Goal: Task Accomplishment & Management: Manage account settings

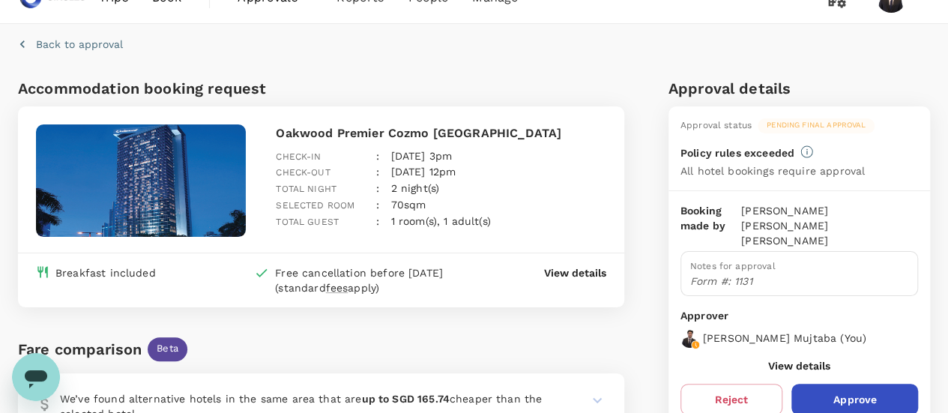
scroll to position [12, 0]
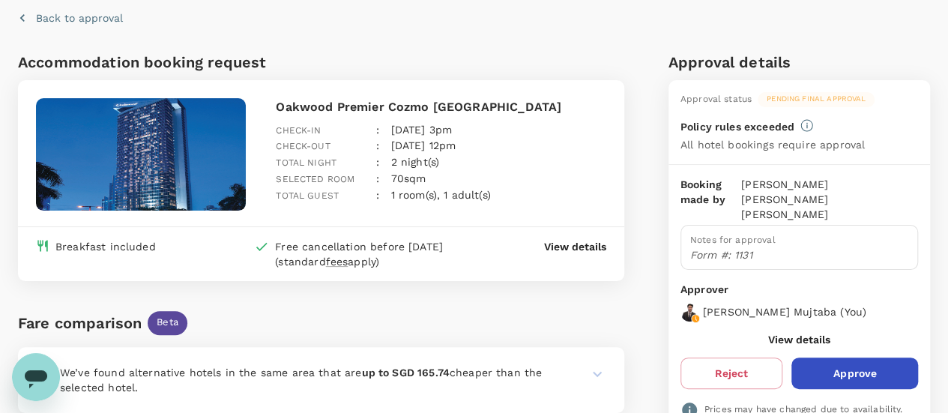
scroll to position [85, 0]
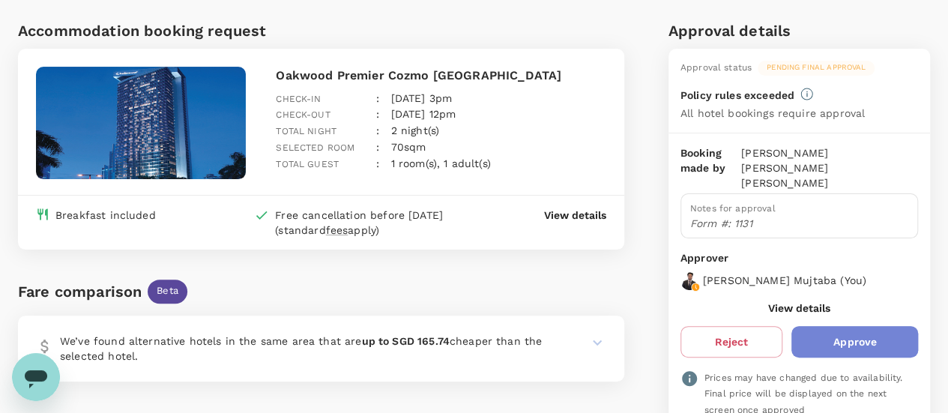
click at [854, 326] on button "Approve" at bounding box center [855, 341] width 127 height 31
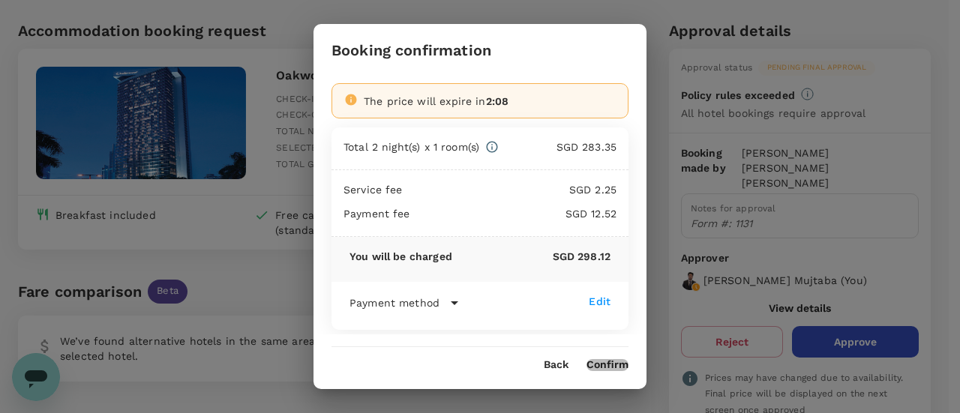
click at [603, 361] on button "Confirm" at bounding box center [607, 365] width 42 height 12
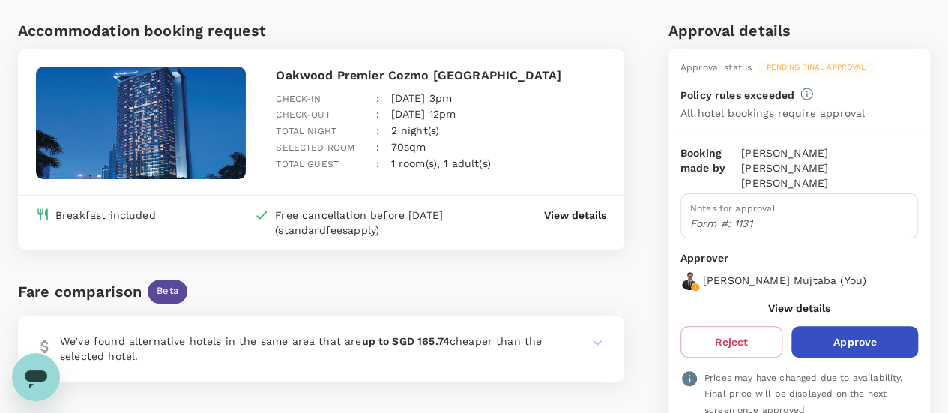
scroll to position [0, 0]
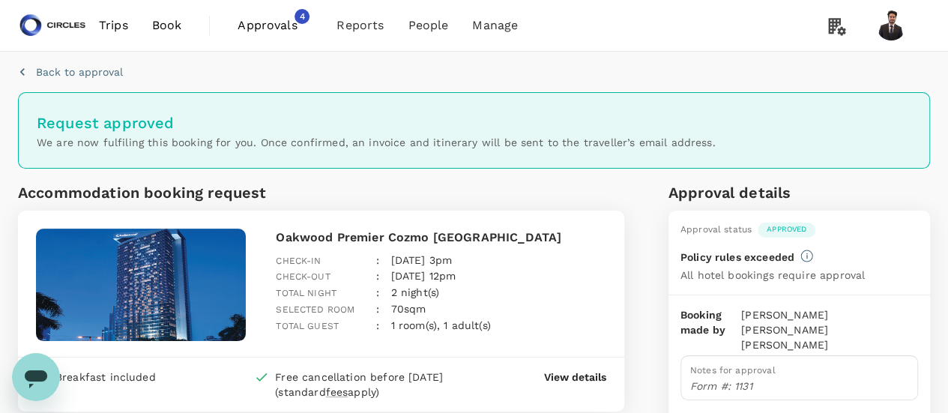
click at [270, 25] on span "Approvals" at bounding box center [275, 25] width 75 height 18
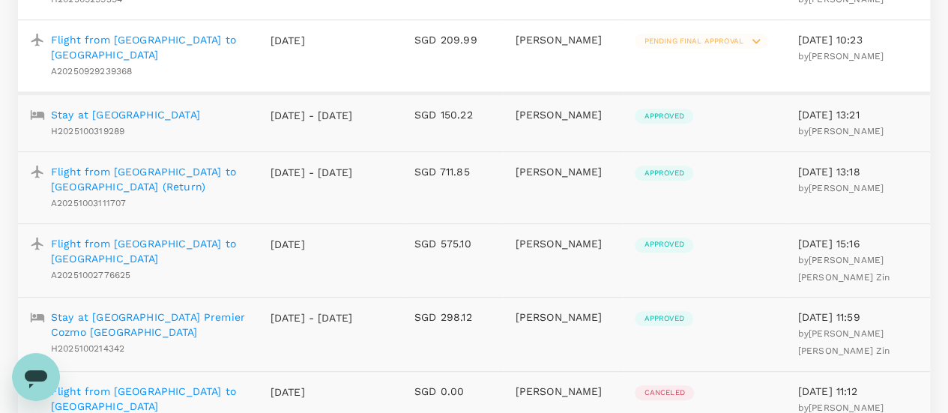
scroll to position [353, 0]
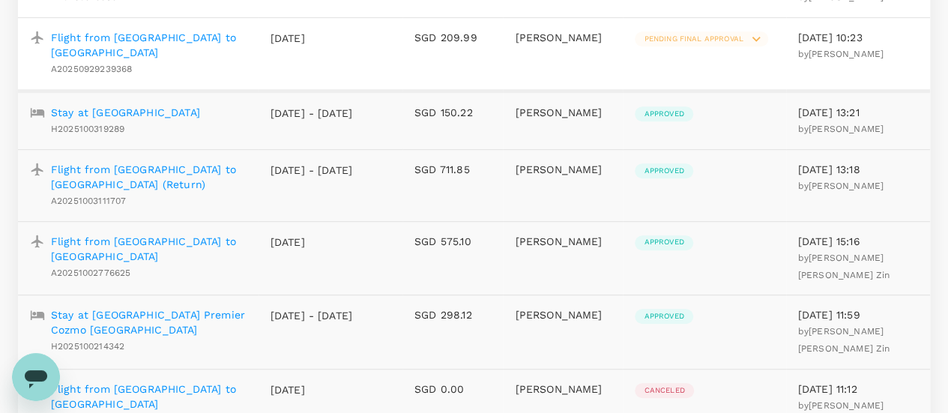
click at [163, 234] on p "Flight from [GEOGRAPHIC_DATA] to [GEOGRAPHIC_DATA]" at bounding box center [149, 249] width 196 height 30
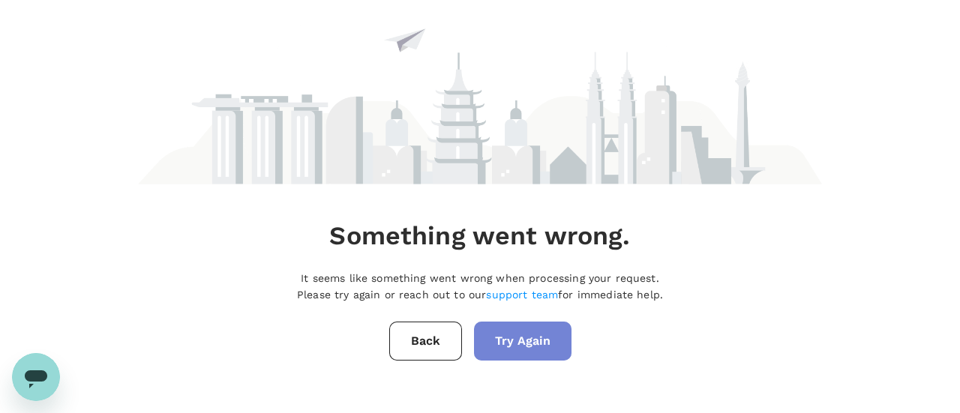
click at [513, 340] on button "Try Again" at bounding box center [522, 341] width 97 height 39
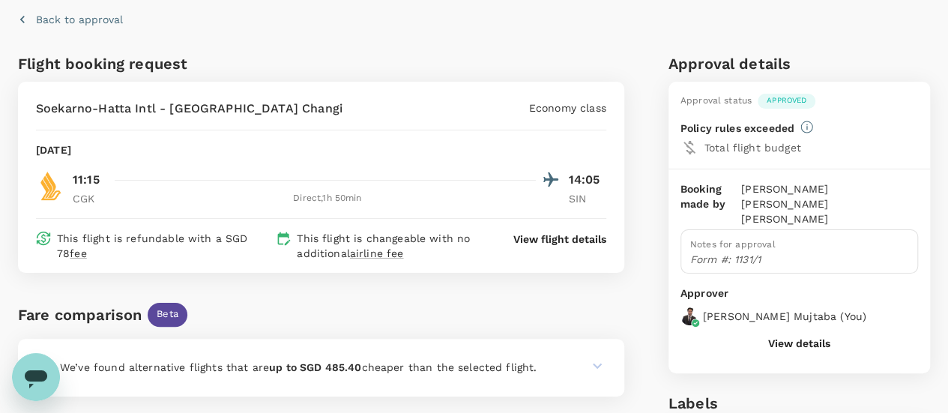
scroll to position [56, 0]
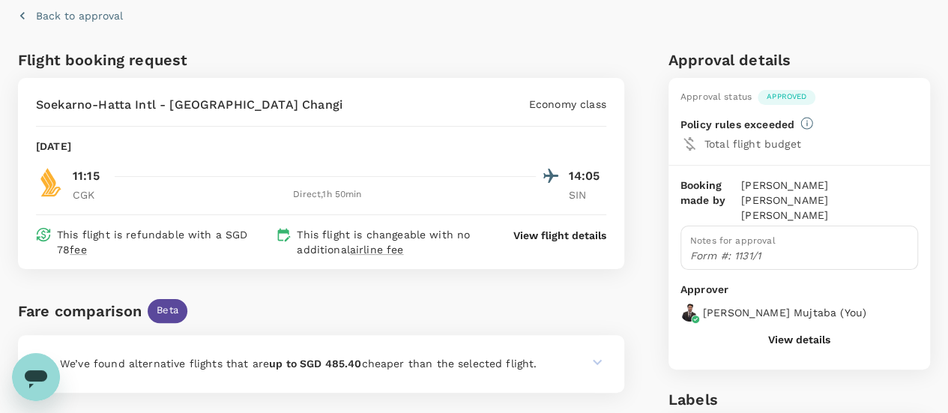
drag, startPoint x: 105, startPoint y: 145, endPoint x: 157, endPoint y: 151, distance: 52.1
click at [71, 151] on p "Wednesday, 08 Oct 2025" at bounding box center [53, 146] width 35 height 15
click at [174, 103] on p "Soekarno-Hatta Intl - Singapore Changi" at bounding box center [189, 105] width 307 height 18
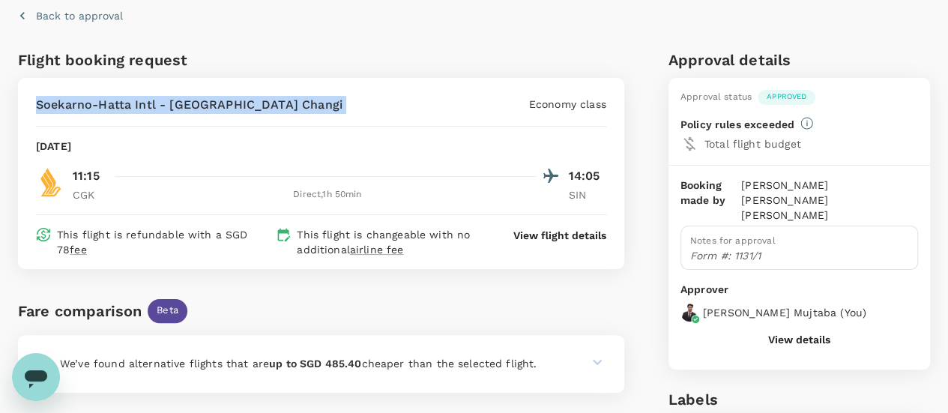
click at [174, 103] on p "Soekarno-Hatta Intl - Singapore Changi" at bounding box center [189, 105] width 307 height 18
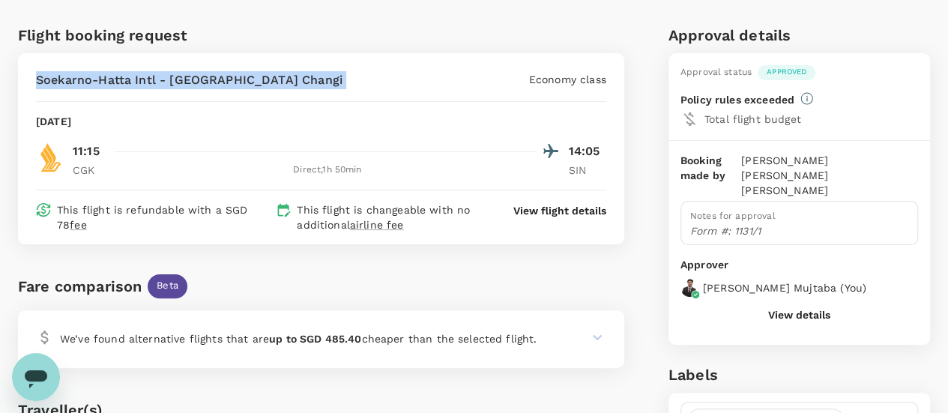
scroll to position [76, 0]
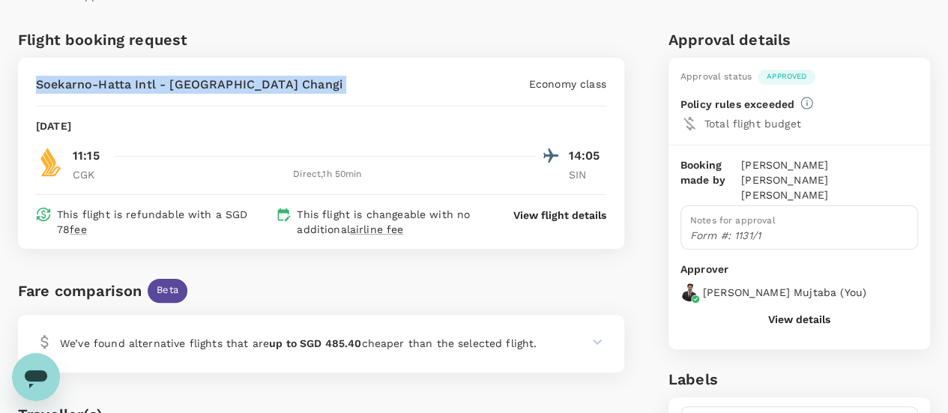
click at [230, 88] on p "Soekarno-Hatta Intl - Singapore Changi" at bounding box center [189, 85] width 307 height 18
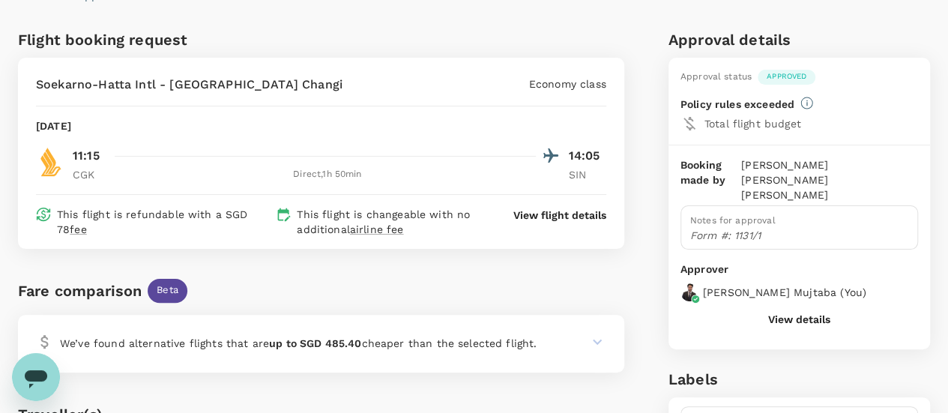
click at [397, 45] on div "Flight booking request Soekarno-Hatta Intl - Singapore Changi Economy class Wed…" at bounding box center [318, 360] width 613 height 676
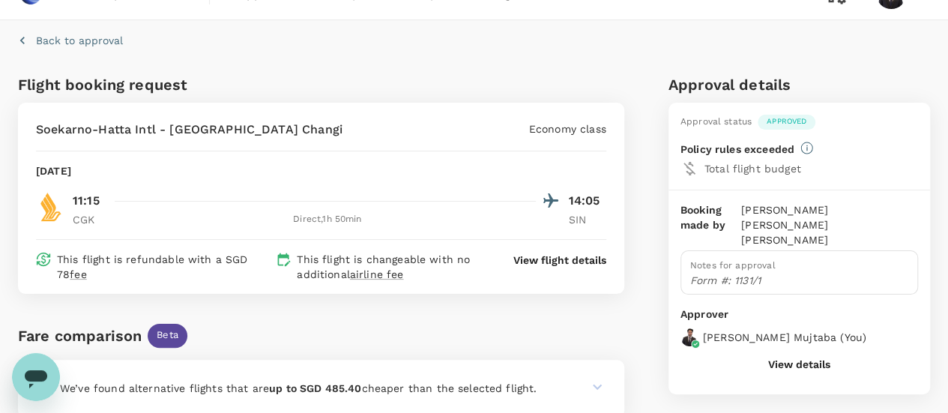
scroll to position [0, 0]
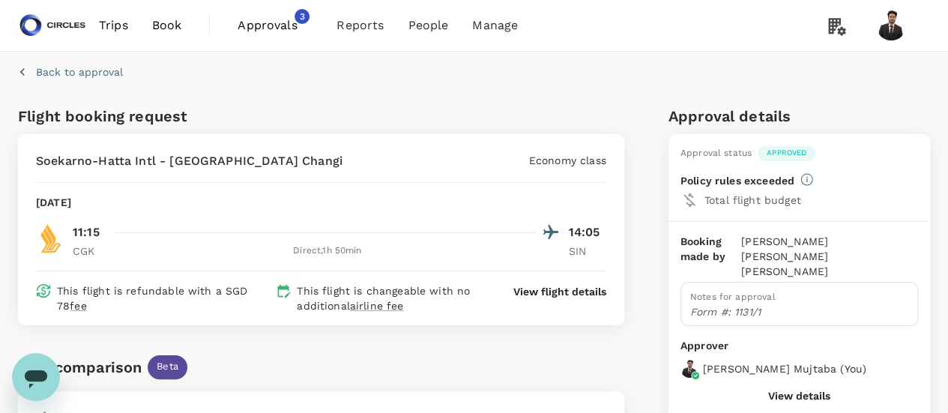
click at [558, 10] on div "Trips Book Approvals 3 Reports People Manage" at bounding box center [474, 25] width 912 height 51
click at [298, 31] on span "Approvals" at bounding box center [275, 25] width 75 height 18
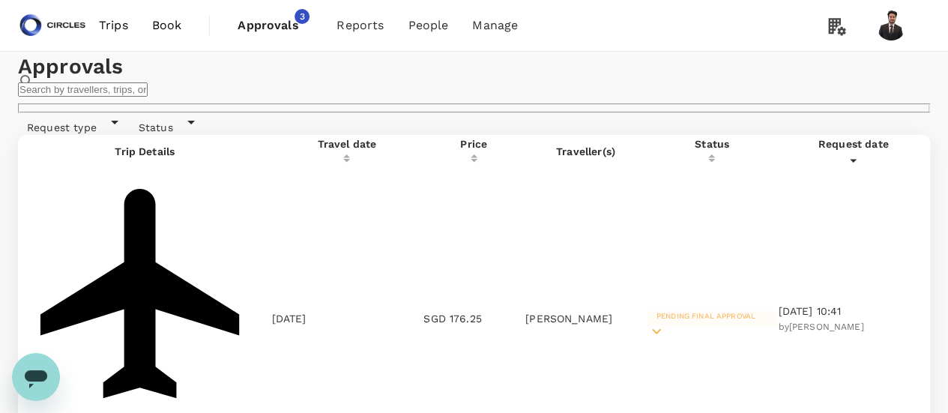
click at [571, 23] on div "Trips Book Approvals 3 Reports People Manage" at bounding box center [474, 25] width 912 height 51
